Goal: Information Seeking & Learning: Find specific fact

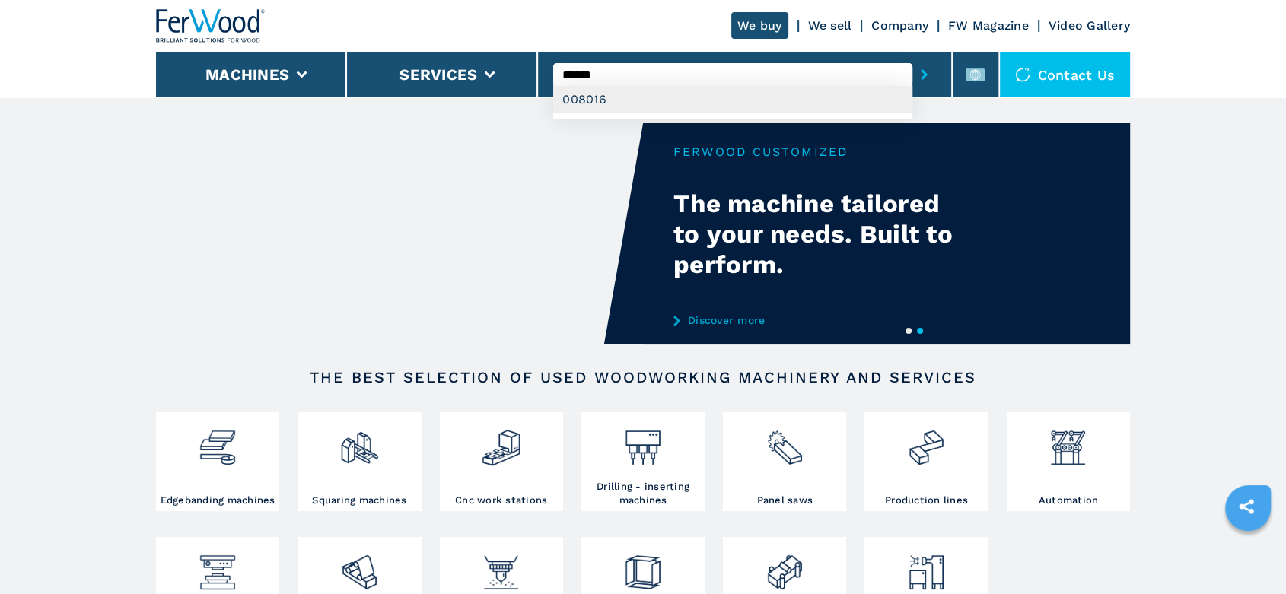
type input "******"
click at [566, 102] on div "008016" at bounding box center [732, 99] width 359 height 27
